Goal: Register for event/course

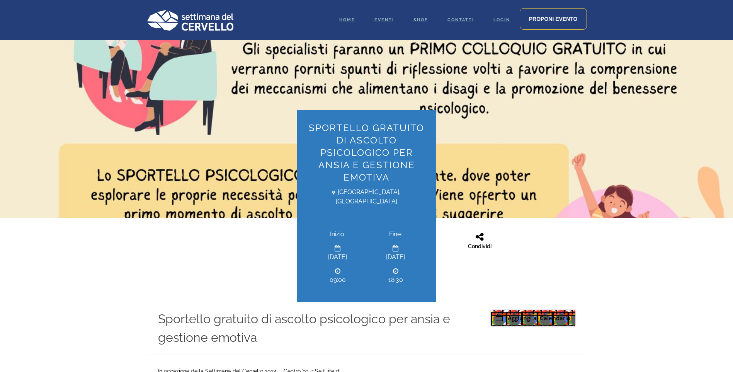
scroll to position [155, 0]
click at [339, 249] on icon at bounding box center [338, 248] width 6 height 6
click at [335, 276] on span "09:00" at bounding box center [338, 279] width 46 height 9
click at [333, 249] on span at bounding box center [338, 248] width 46 height 8
click at [334, 250] on span at bounding box center [338, 248] width 46 height 8
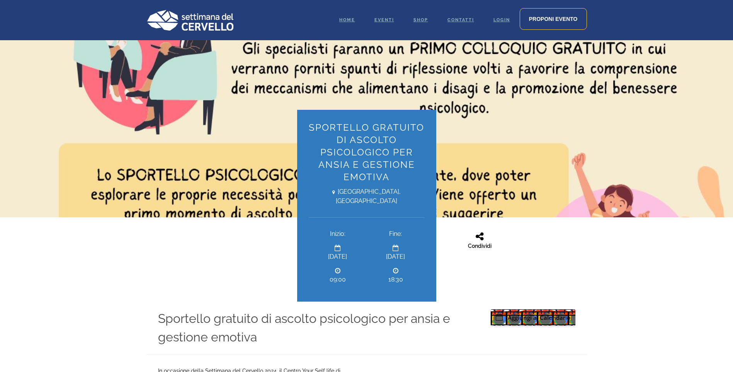
click at [334, 250] on span at bounding box center [338, 248] width 46 height 8
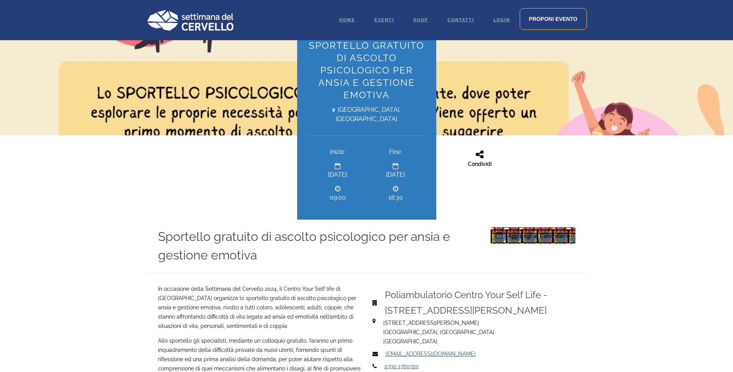
scroll to position [271, 0]
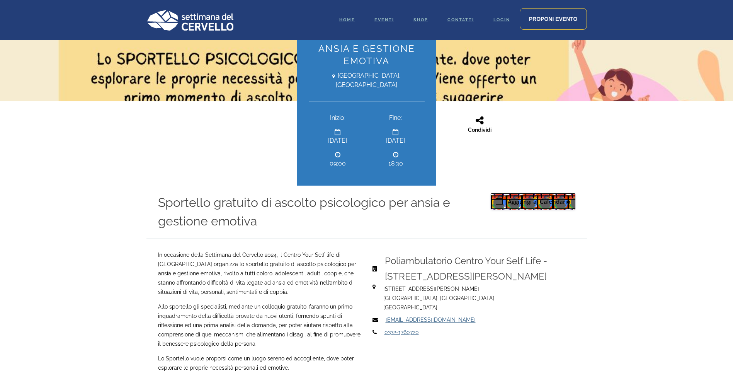
click at [549, 206] on div "Aggiungi al Calendario [DATE] 9:00 AM [DATE] 6:30 PM Europe/[GEOGRAPHIC_DATA] S…" at bounding box center [533, 201] width 85 height 16
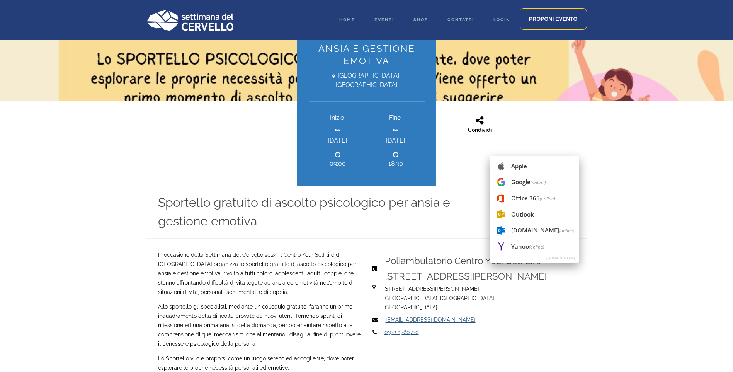
click at [332, 230] on div "Sportello gratuito di ascolto psicologico per ansia e gestione emotiva Aggiungi…" at bounding box center [366, 212] width 441 height 53
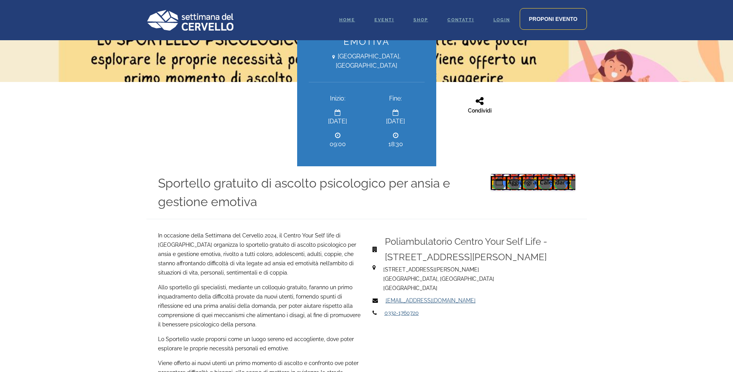
scroll to position [309, 0]
